Goal: Task Accomplishment & Management: Manage account settings

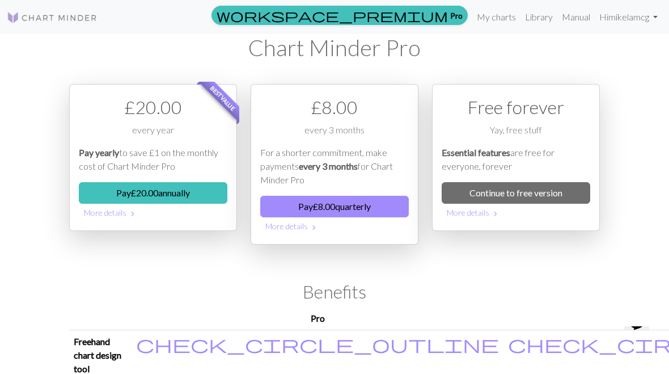
click at [504, 15] on link "My charts" at bounding box center [496, 17] width 48 height 23
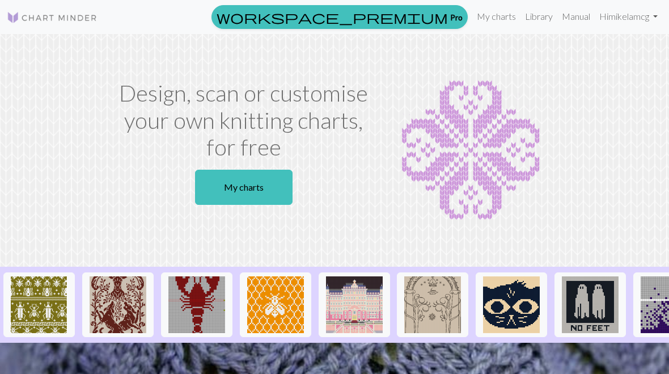
click at [251, 201] on link "My charts" at bounding box center [244, 187] width 98 height 35
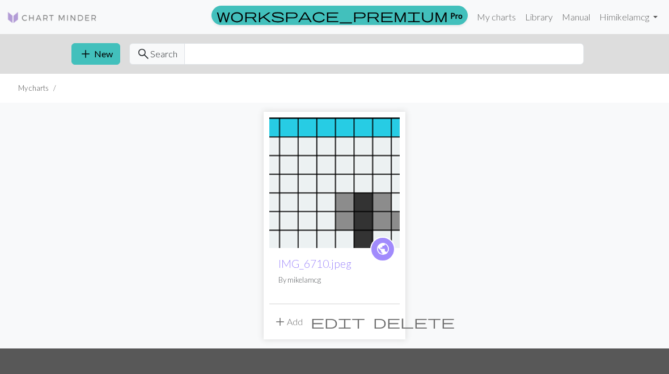
click at [655, 20] on link "Hi [PERSON_NAME]" at bounding box center [628, 17] width 67 height 23
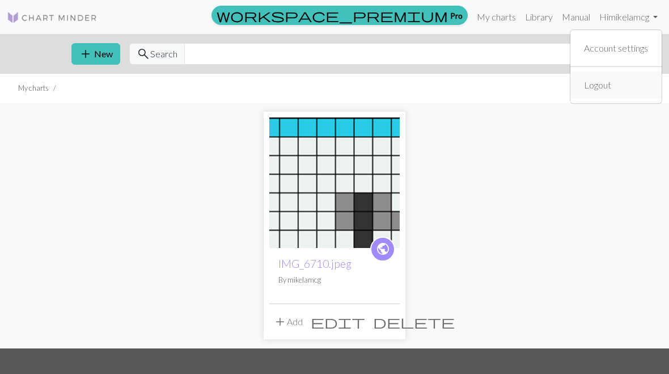
click at [615, 88] on link "Logout" at bounding box center [598, 85] width 36 height 23
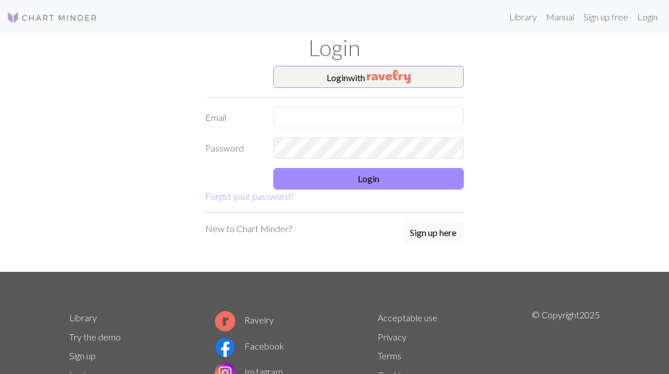
click at [652, 14] on link "Login" at bounding box center [647, 17] width 29 height 23
click at [289, 125] on input "text" at bounding box center [368, 118] width 191 height 22
type input "[PERSON_NAME][EMAIL_ADDRESS][DOMAIN_NAME]"
click at [406, 179] on button "Login" at bounding box center [368, 179] width 191 height 22
